Goal: Communication & Community: Answer question/provide support

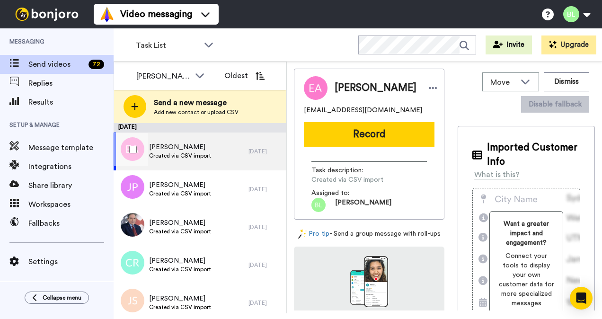
click at [207, 157] on span "Created via CSV import" at bounding box center [180, 156] width 62 height 8
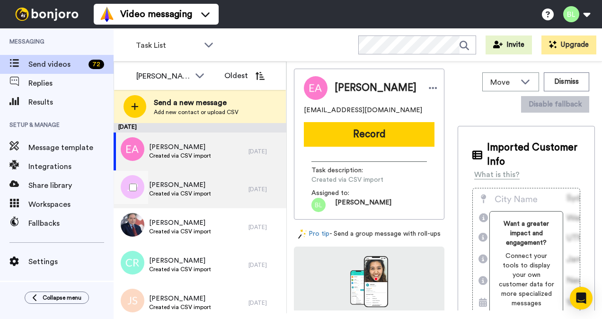
click at [203, 181] on span "John Petros" at bounding box center [180, 184] width 62 height 9
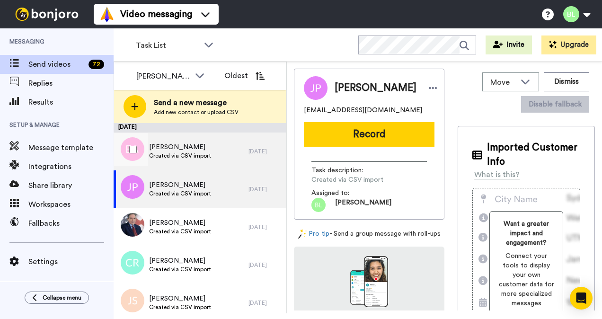
click at [209, 150] on span "Eduardo Arribasplata" at bounding box center [180, 146] width 62 height 9
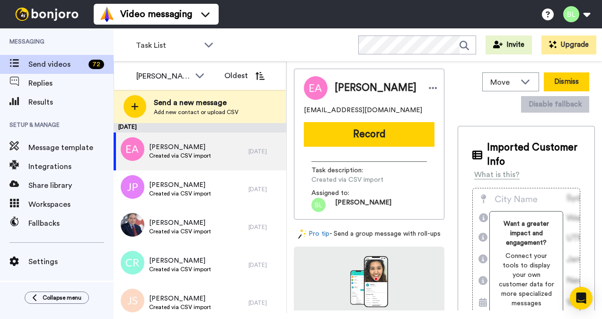
click at [573, 81] on button "Dismiss" at bounding box center [566, 81] width 45 height 19
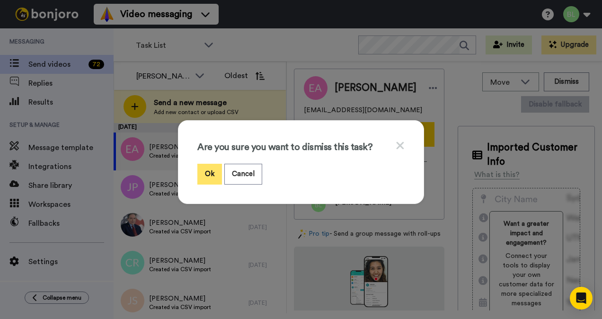
click at [199, 181] on button "Ok" at bounding box center [209, 174] width 25 height 20
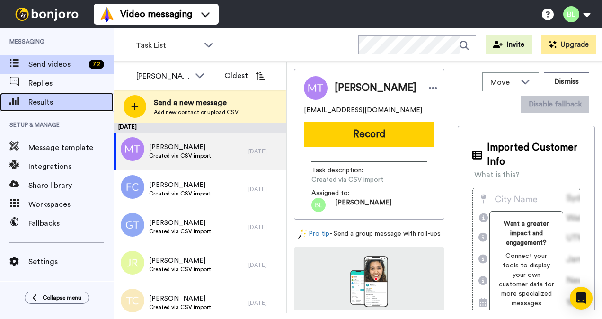
click at [50, 108] on div "Results" at bounding box center [57, 102] width 114 height 19
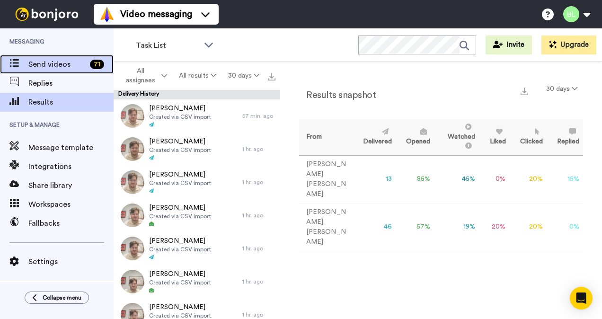
click at [45, 60] on span "Send videos" at bounding box center [57, 64] width 58 height 11
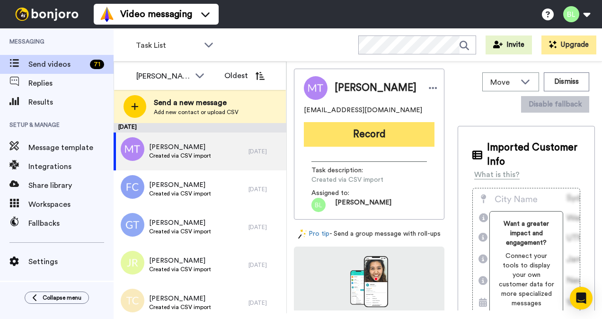
click at [407, 135] on button "Record" at bounding box center [369, 134] width 131 height 25
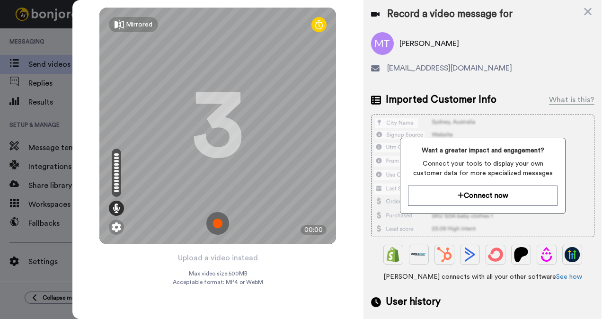
click at [219, 221] on img at bounding box center [217, 223] width 23 height 23
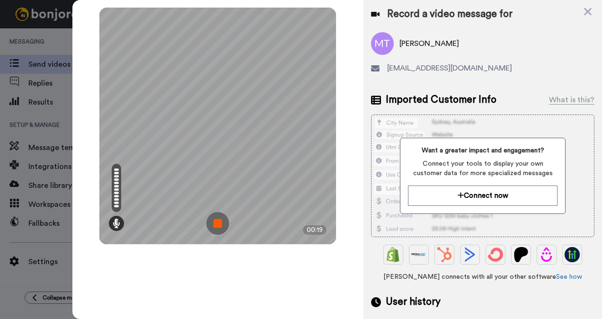
click at [222, 215] on img at bounding box center [217, 223] width 23 height 23
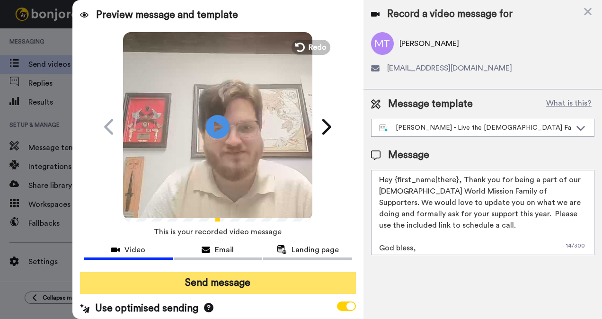
scroll to position [9, 0]
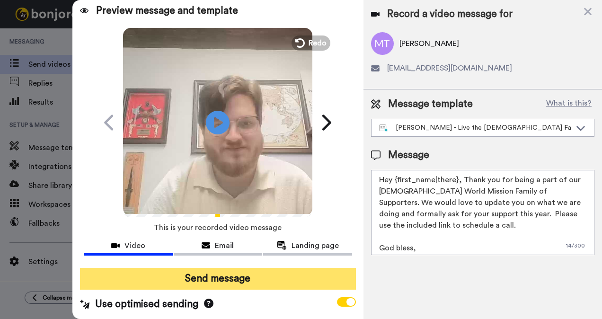
click at [248, 273] on button "Send message" at bounding box center [218, 279] width 276 height 22
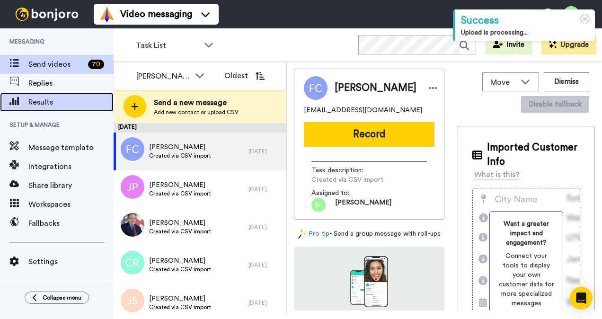
click at [44, 98] on span "Results" at bounding box center [70, 102] width 85 height 11
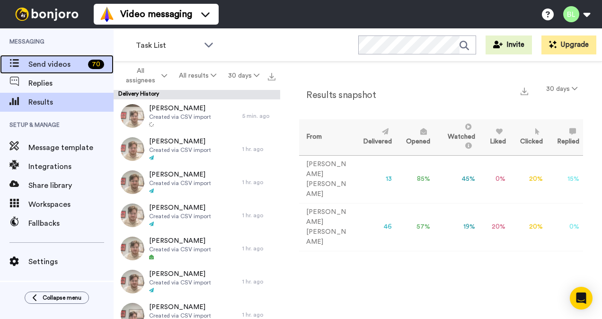
click at [57, 73] on div "Send videos 70" at bounding box center [57, 64] width 114 height 19
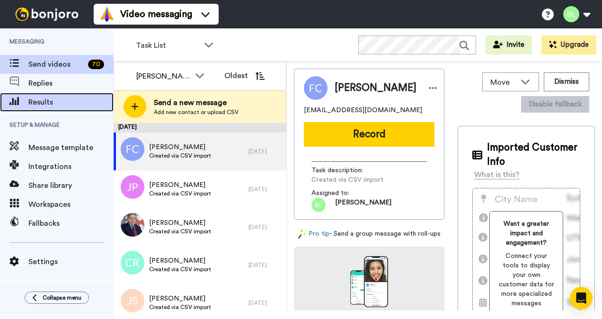
click at [57, 98] on span "Results" at bounding box center [70, 102] width 85 height 11
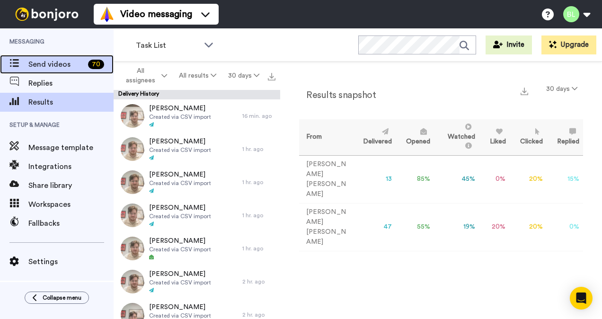
click at [71, 67] on span "Send videos" at bounding box center [56, 64] width 56 height 11
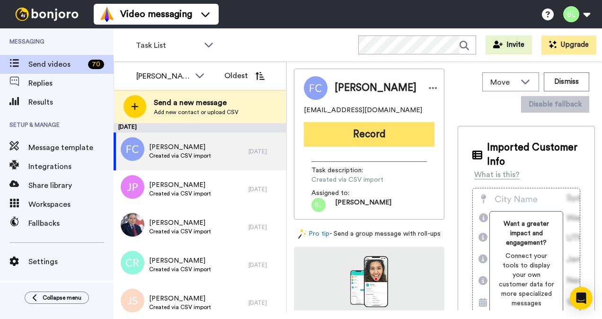
click at [382, 138] on button "Record" at bounding box center [369, 134] width 131 height 25
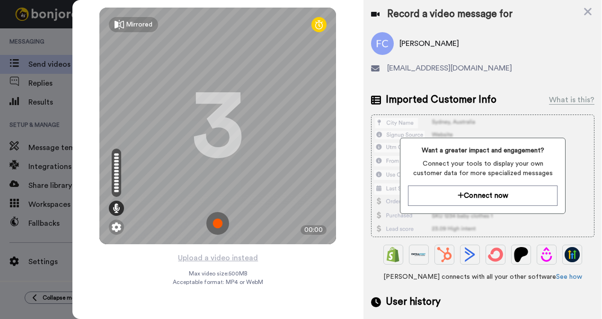
click at [226, 224] on img at bounding box center [217, 223] width 23 height 23
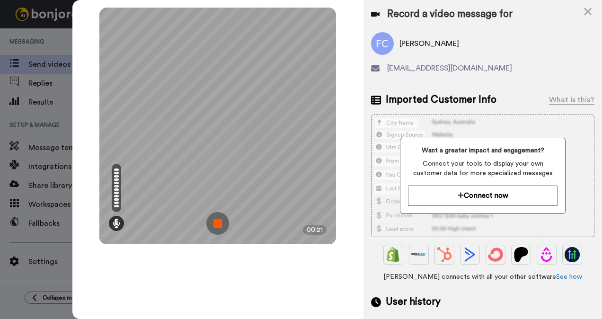
click at [220, 226] on img at bounding box center [217, 223] width 23 height 23
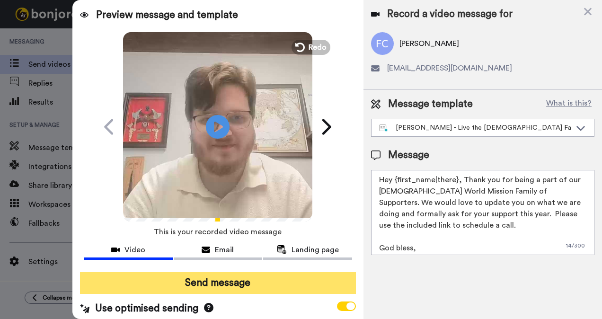
click at [261, 275] on button "Send message" at bounding box center [218, 283] width 276 height 22
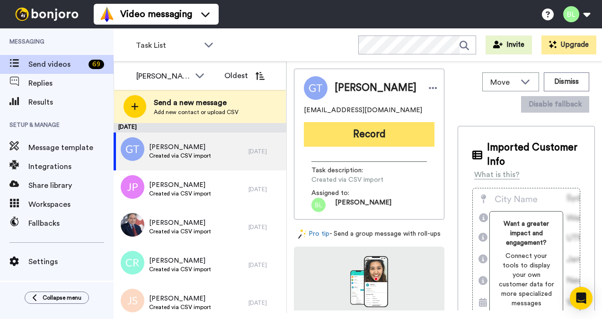
click at [362, 144] on button "Record" at bounding box center [369, 134] width 131 height 25
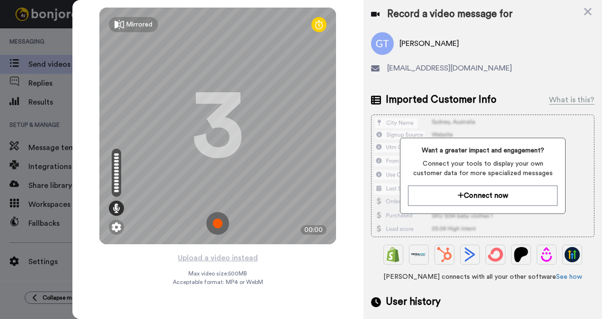
click at [216, 218] on img at bounding box center [217, 223] width 23 height 23
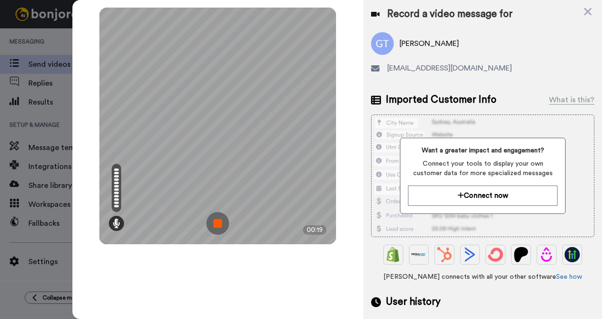
click at [216, 225] on img at bounding box center [217, 223] width 23 height 23
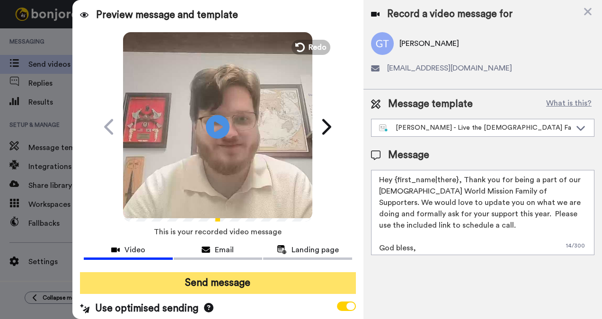
click at [228, 291] on button "Send message" at bounding box center [218, 283] width 276 height 22
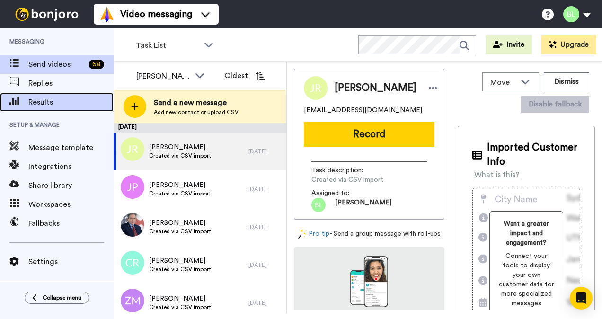
click at [47, 107] on span "Results" at bounding box center [70, 102] width 85 height 11
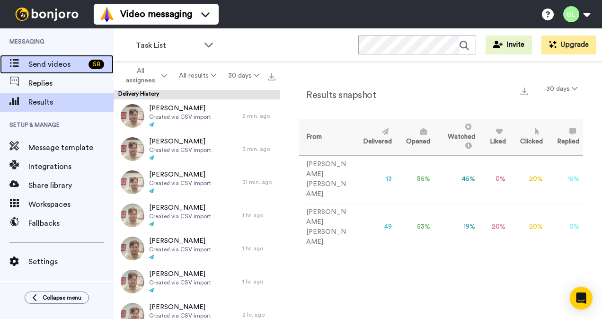
click at [74, 60] on span "Send videos" at bounding box center [56, 64] width 56 height 11
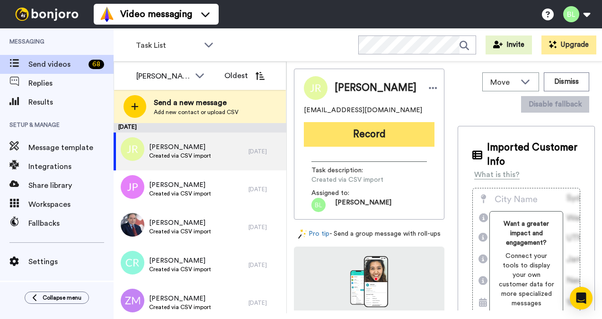
click at [342, 134] on button "Record" at bounding box center [369, 134] width 131 height 25
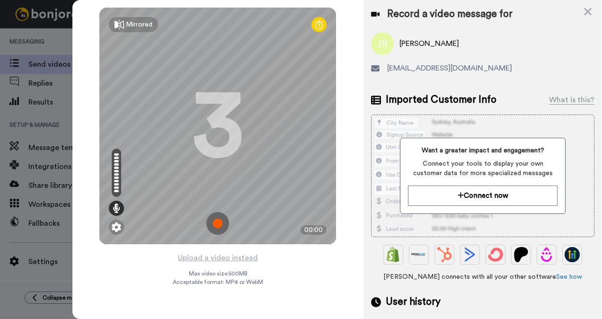
click at [216, 219] on img at bounding box center [217, 223] width 23 height 23
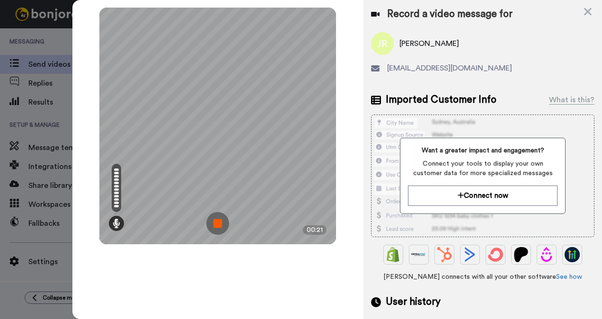
click at [215, 221] on img at bounding box center [217, 223] width 23 height 23
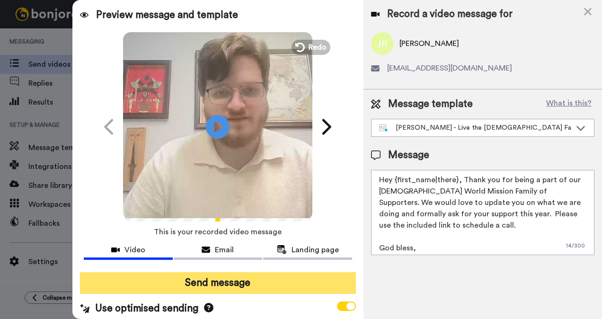
click at [291, 284] on button "Send message" at bounding box center [218, 283] width 276 height 22
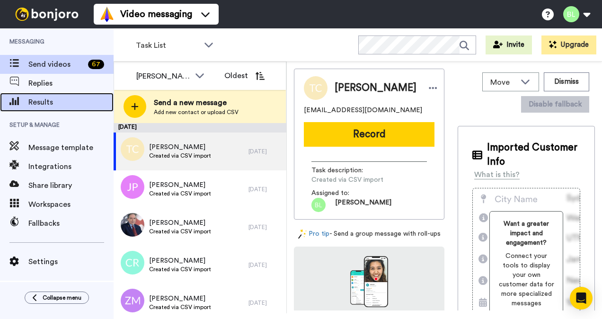
click at [66, 96] on div "Results" at bounding box center [57, 102] width 114 height 19
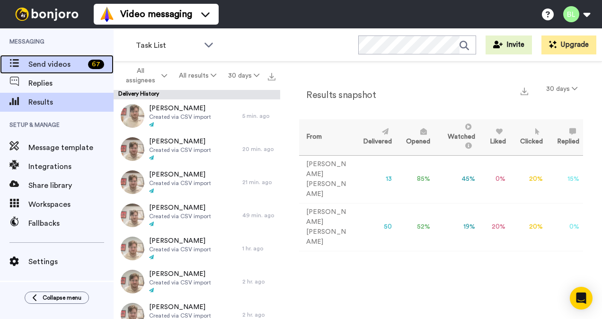
click at [39, 63] on span "Send videos" at bounding box center [56, 64] width 56 height 11
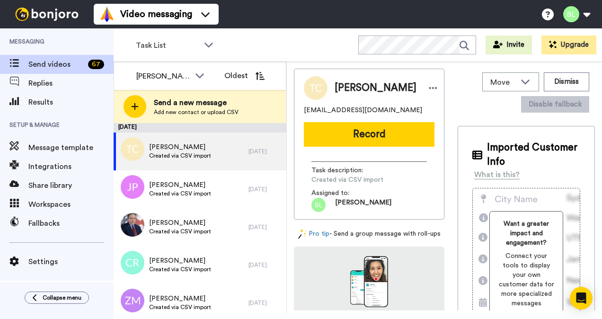
click at [328, 146] on div "[PERSON_NAME] [PERSON_NAME][EMAIL_ADDRESS][DOMAIN_NAME] Record Task description…" at bounding box center [369, 144] width 151 height 151
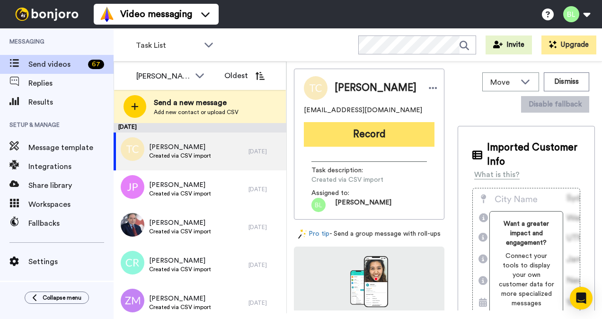
click at [338, 137] on button "Record" at bounding box center [369, 134] width 131 height 25
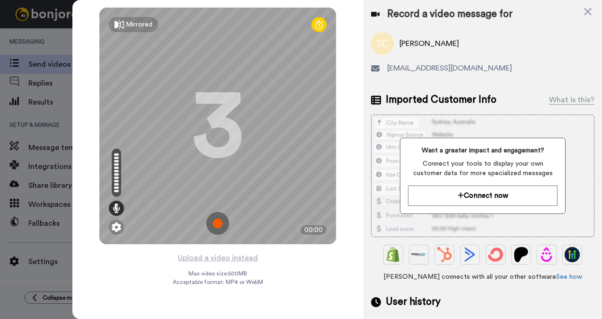
click at [214, 222] on img at bounding box center [217, 223] width 23 height 23
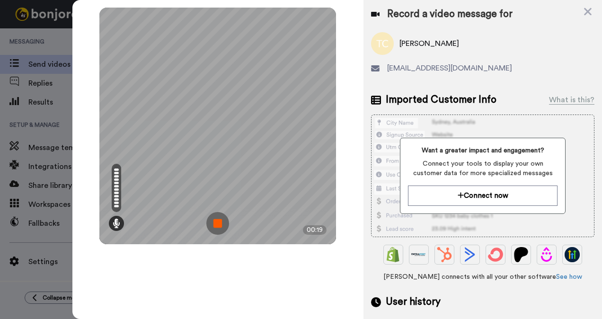
click at [216, 223] on img at bounding box center [217, 223] width 23 height 23
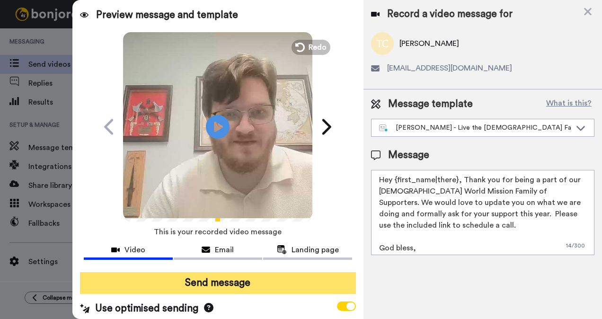
click at [242, 285] on button "Send message" at bounding box center [218, 283] width 276 height 22
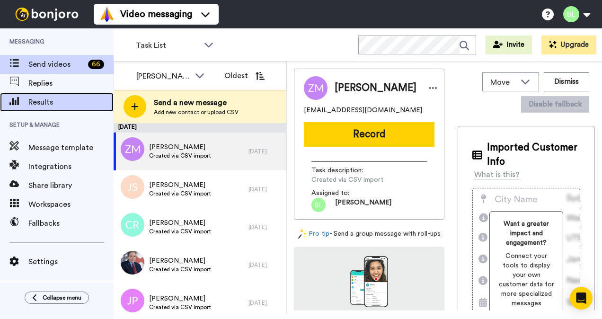
click at [50, 101] on span "Results" at bounding box center [70, 102] width 85 height 11
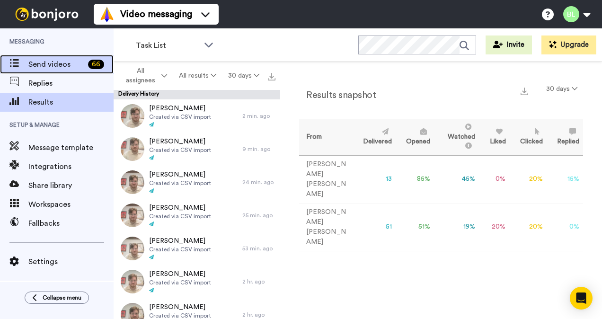
click at [49, 62] on span "Send videos" at bounding box center [56, 64] width 56 height 11
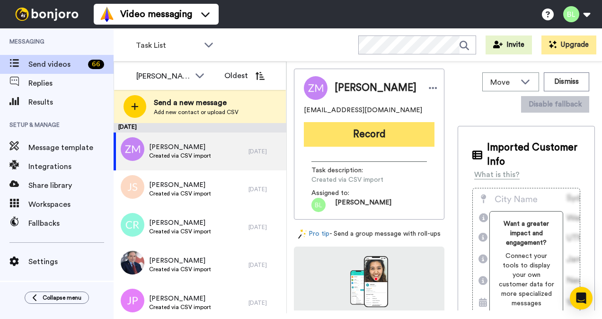
click at [378, 139] on button "Record" at bounding box center [369, 134] width 131 height 25
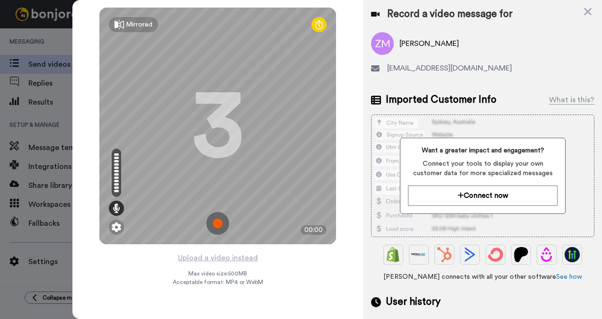
click at [219, 223] on img at bounding box center [217, 223] width 23 height 23
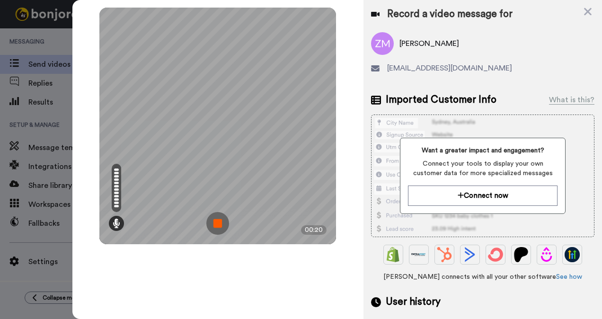
click at [219, 223] on img at bounding box center [217, 223] width 23 height 23
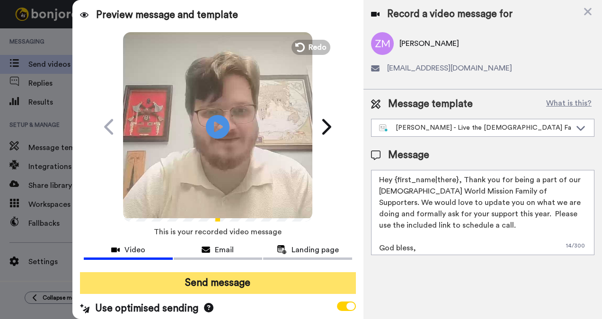
click at [273, 283] on button "Send message" at bounding box center [218, 283] width 276 height 22
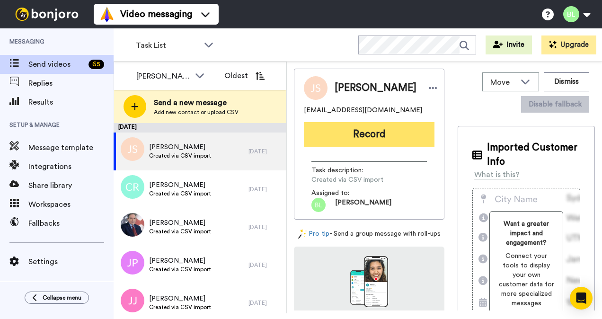
click at [375, 131] on button "Record" at bounding box center [369, 134] width 131 height 25
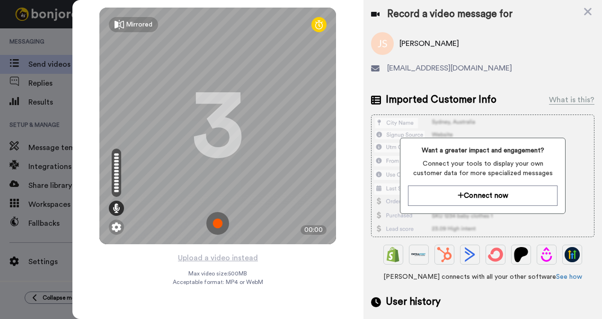
click at [223, 219] on img at bounding box center [217, 223] width 23 height 23
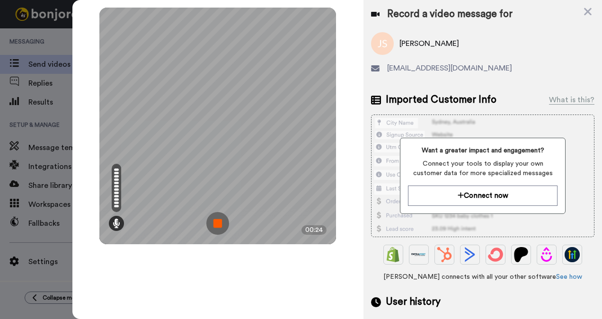
click at [218, 223] on img at bounding box center [217, 223] width 23 height 23
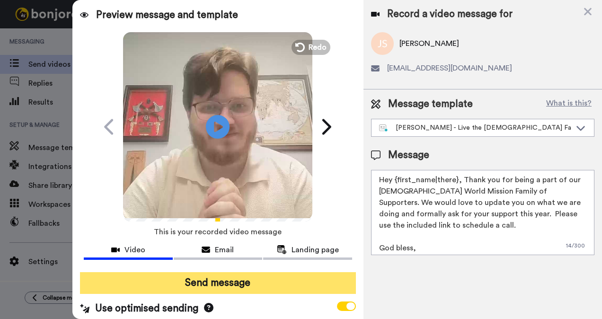
click at [216, 277] on button "Send message" at bounding box center [218, 283] width 276 height 22
